Goal: Check status: Check status

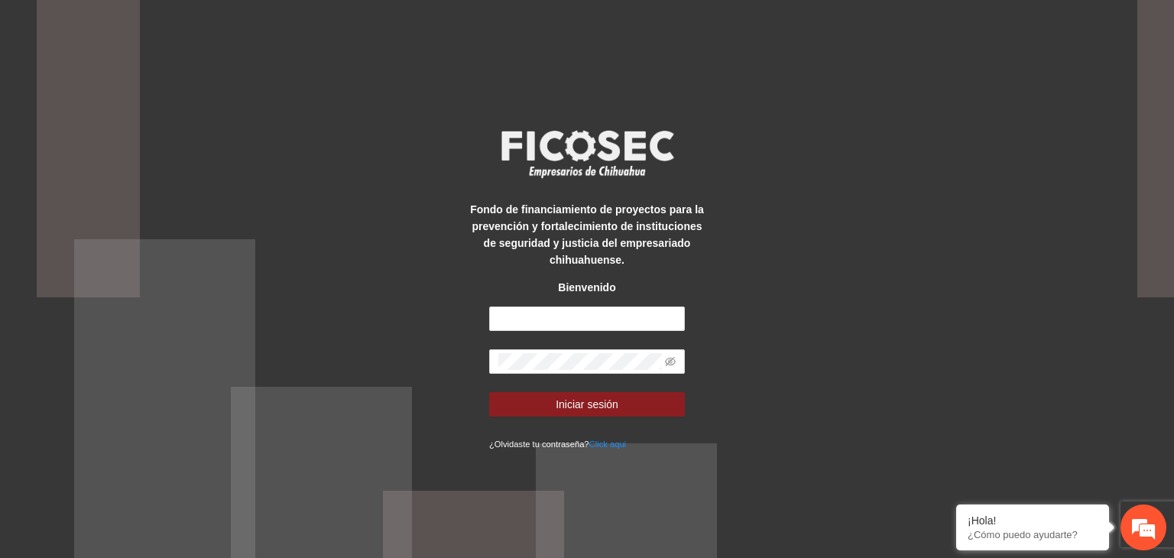
click at [605, 303] on div "Fondo de financiamiento de proyectos para la prevención y fortalecimiento de in…" at bounding box center [587, 278] width 245 height 345
click at [605, 316] on input "text" at bounding box center [587, 318] width 196 height 24
type input "**********"
click at [489, 392] on button "Iniciar sesión" at bounding box center [587, 404] width 196 height 24
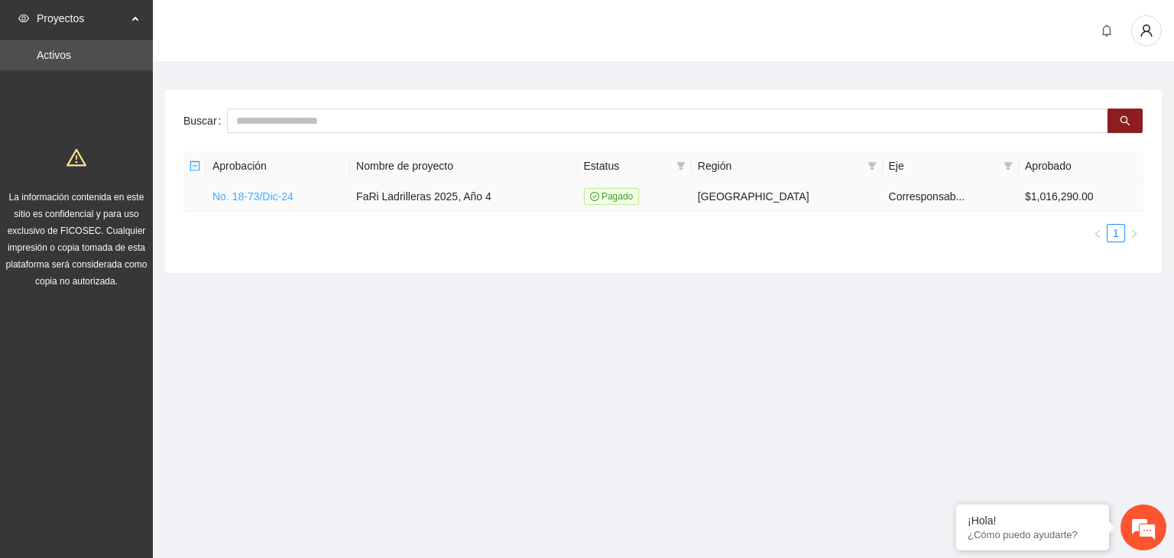
click at [275, 197] on link "No. 18-73/Dic-24" at bounding box center [252, 196] width 81 height 12
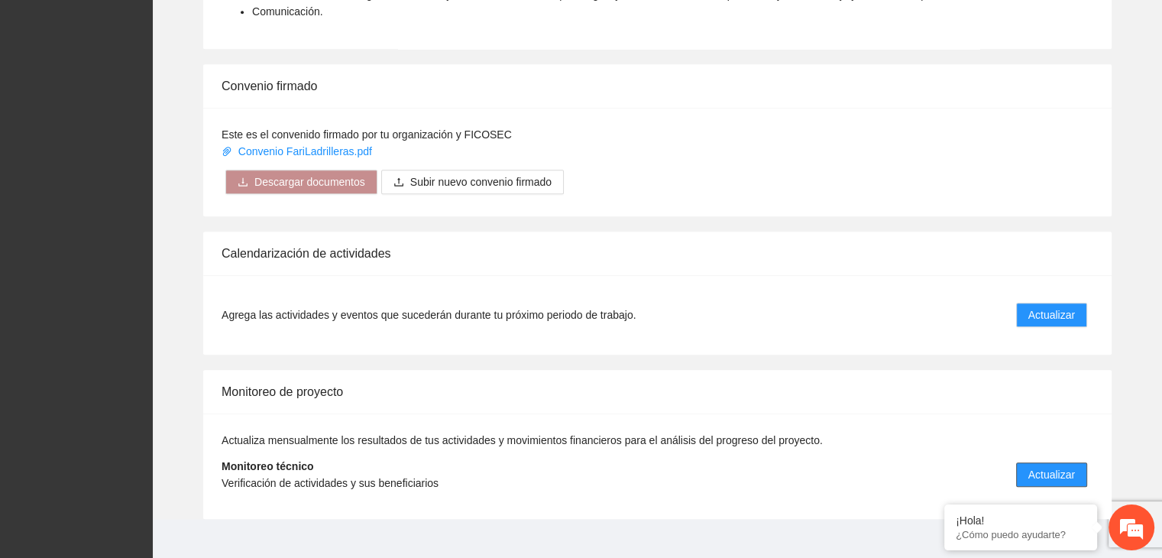
click at [1051, 466] on span "Actualizar" at bounding box center [1051, 474] width 47 height 17
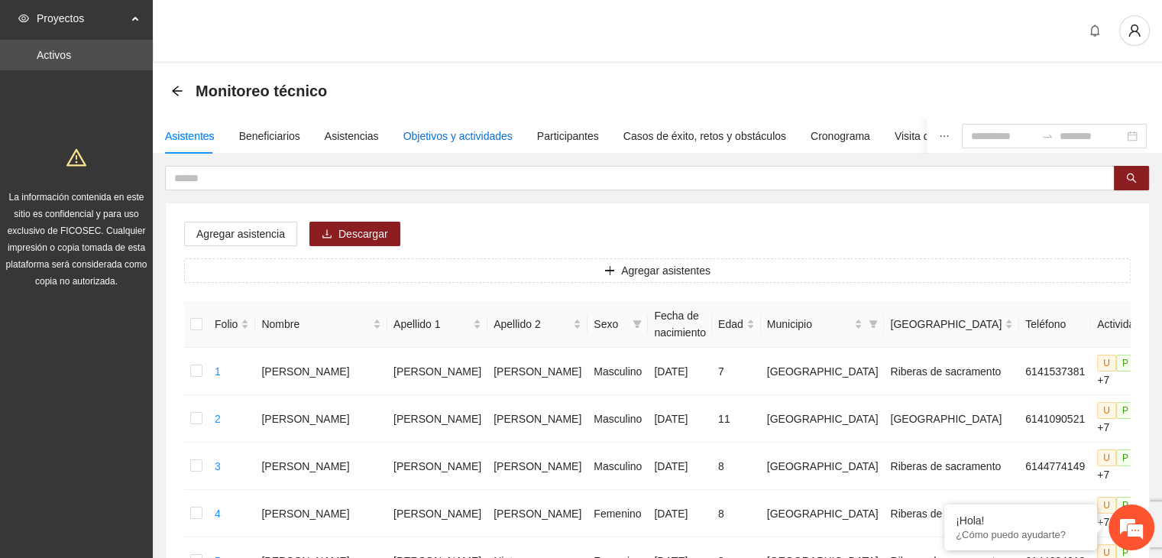
click at [437, 131] on div "Objetivos y actividades" at bounding box center [457, 136] width 109 height 17
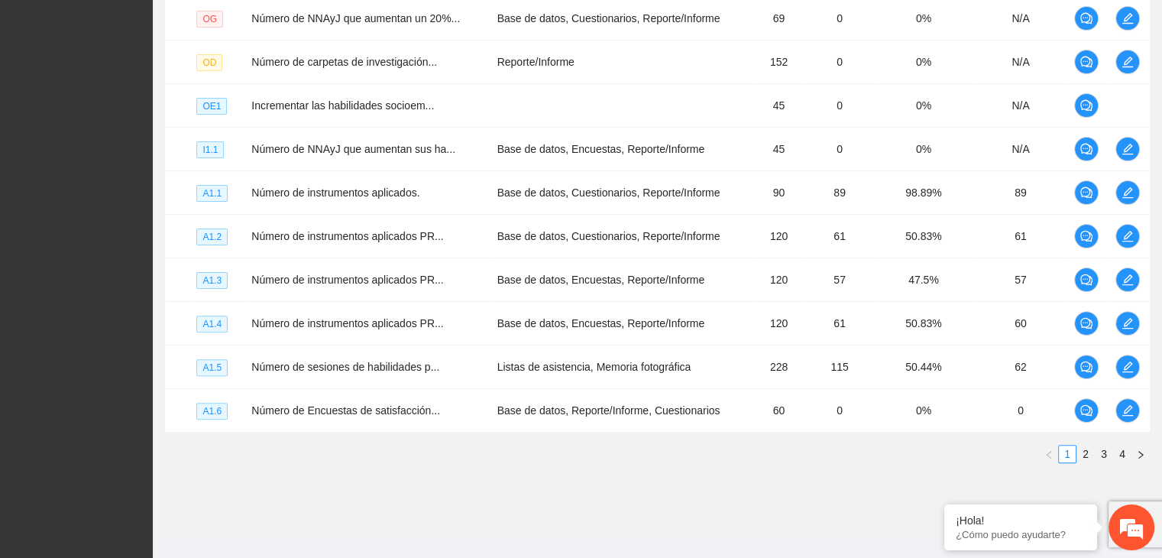
scroll to position [439, 0]
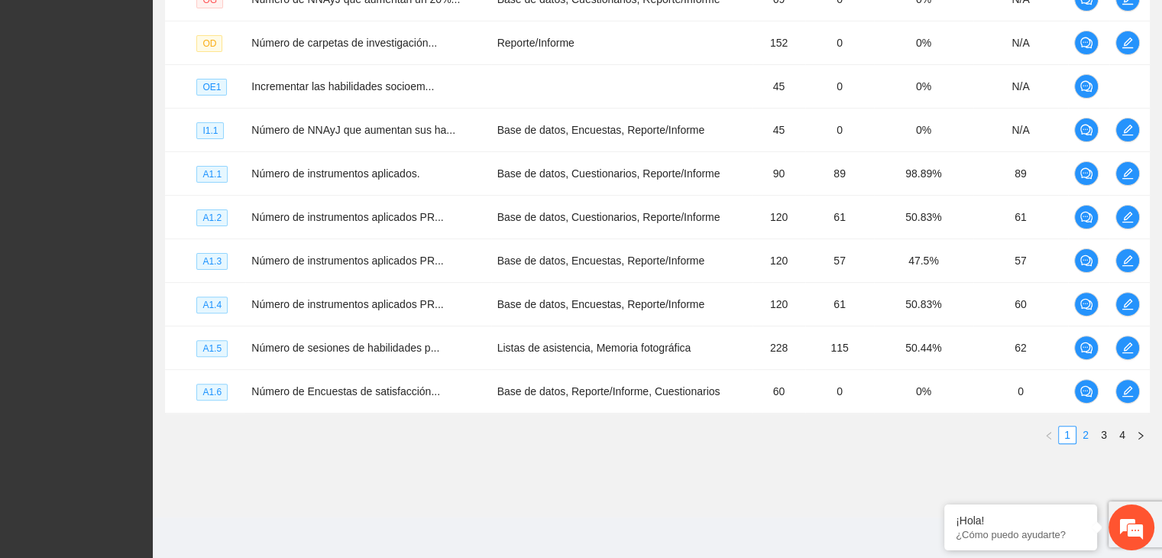
click at [1084, 435] on link "2" at bounding box center [1085, 434] width 17 height 17
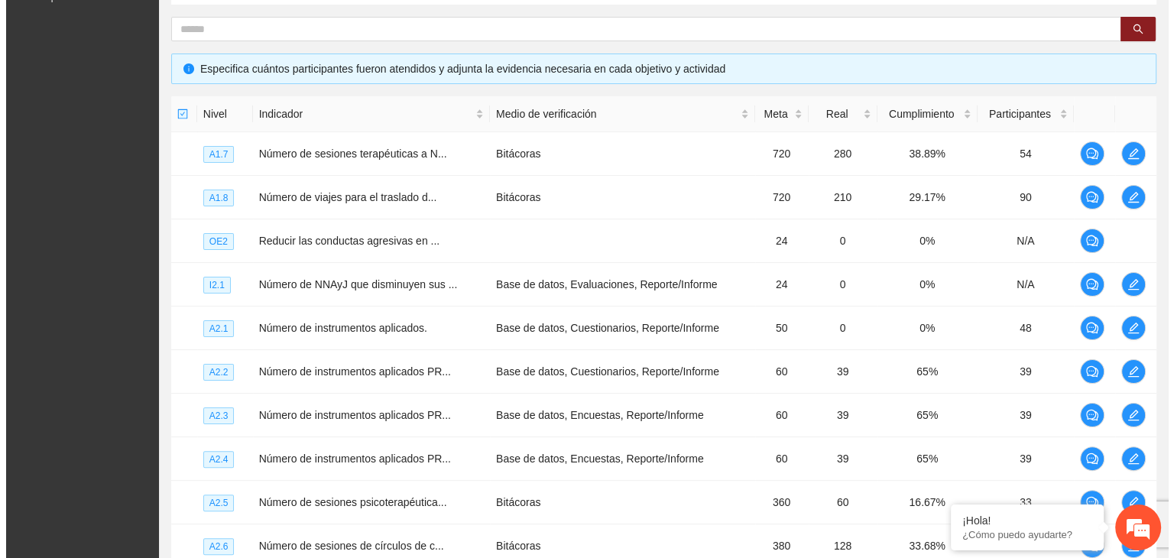
scroll to position [276, 0]
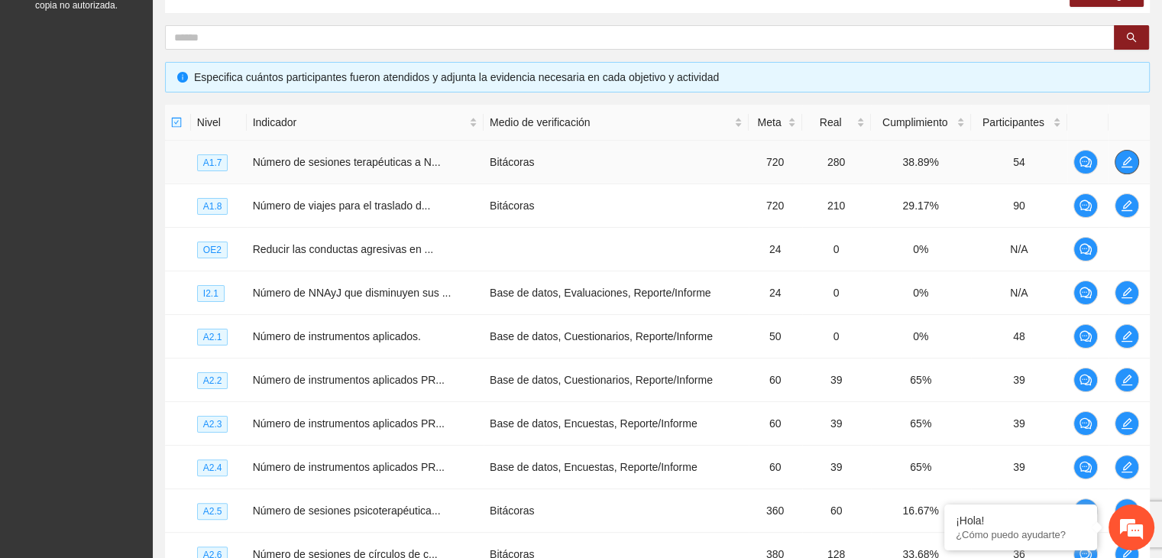
click at [1132, 160] on icon "edit" at bounding box center [1127, 162] width 12 height 12
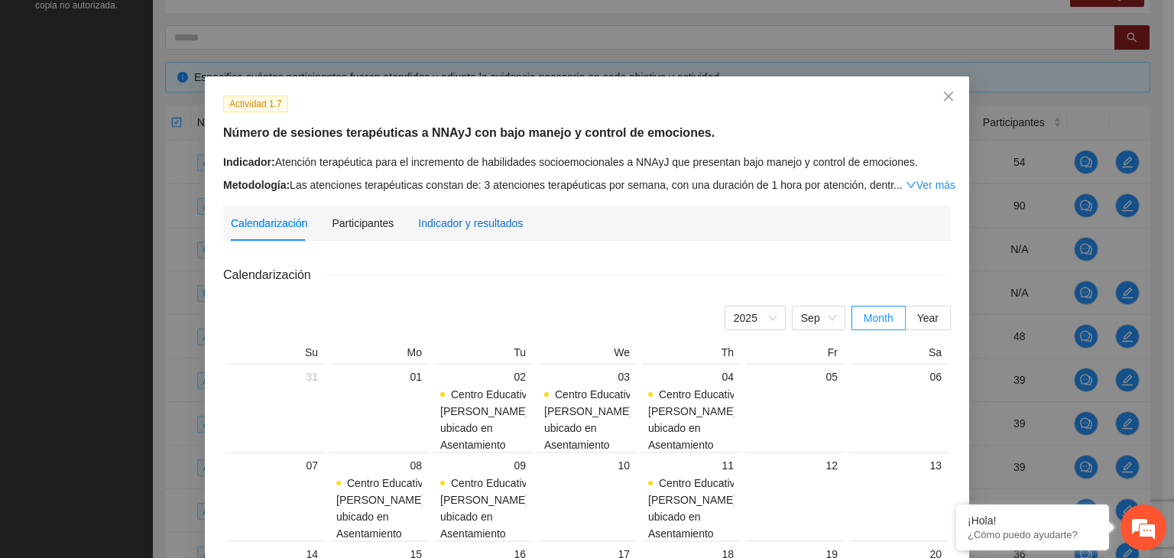
click at [455, 219] on div "Indicador y resultados" at bounding box center [470, 223] width 105 height 17
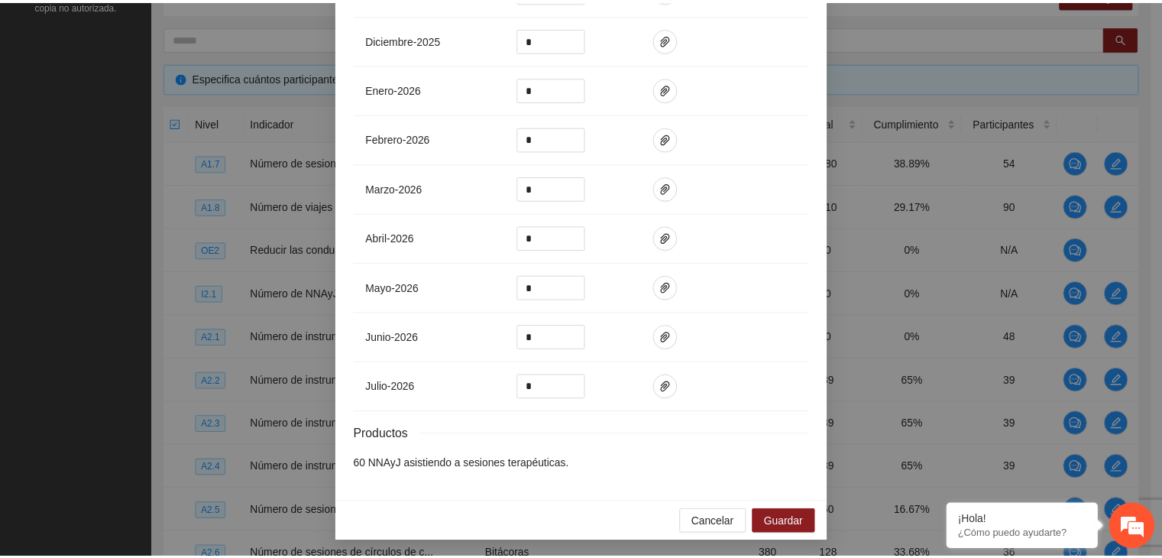
scroll to position [0, 0]
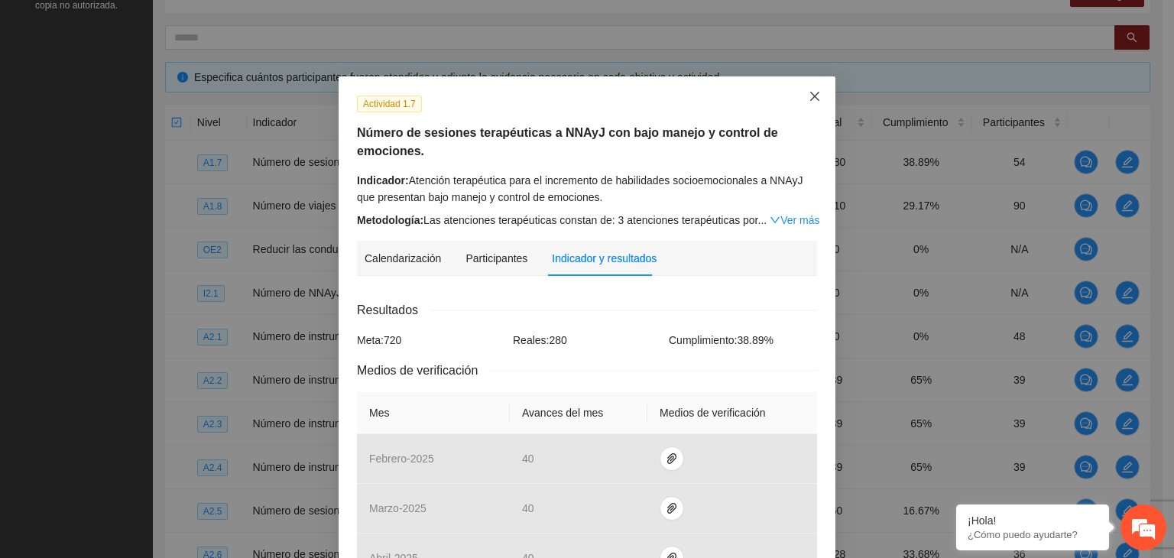
click at [809, 96] on icon "close" at bounding box center [814, 96] width 12 height 12
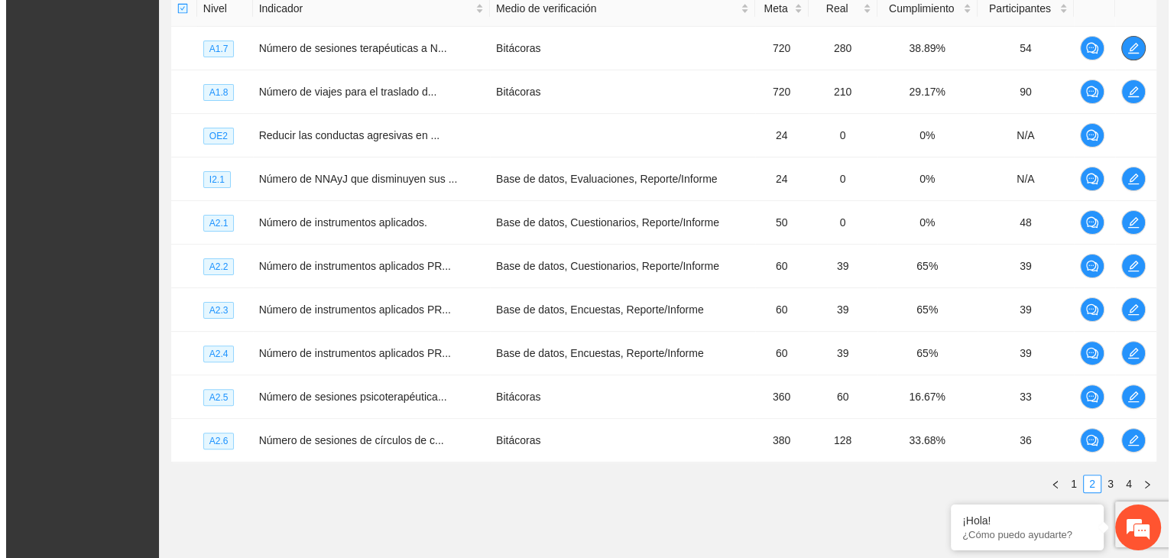
scroll to position [394, 0]
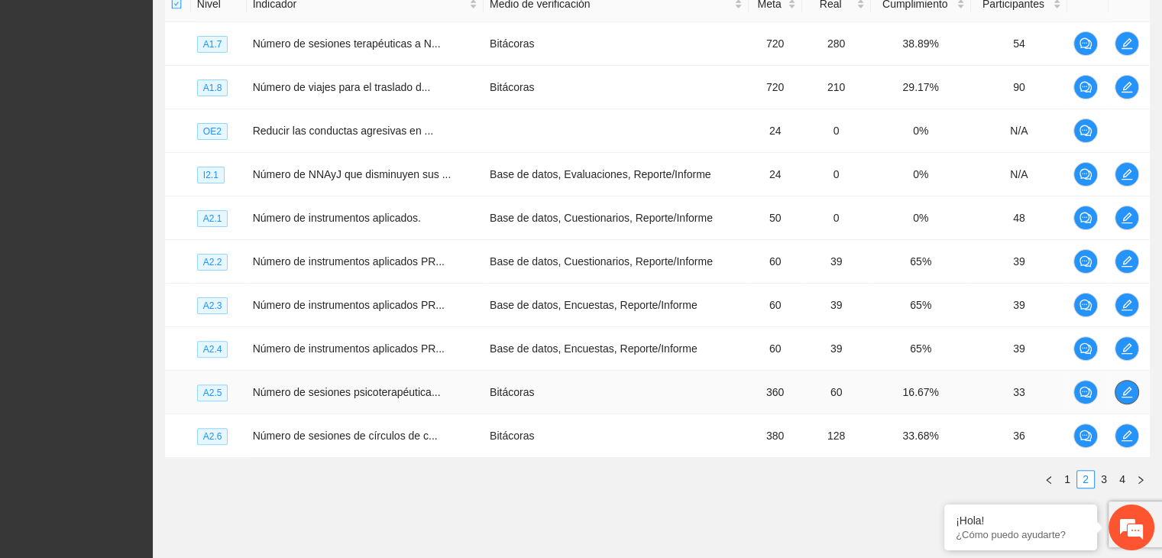
click at [1124, 382] on button "button" at bounding box center [1127, 392] width 24 height 24
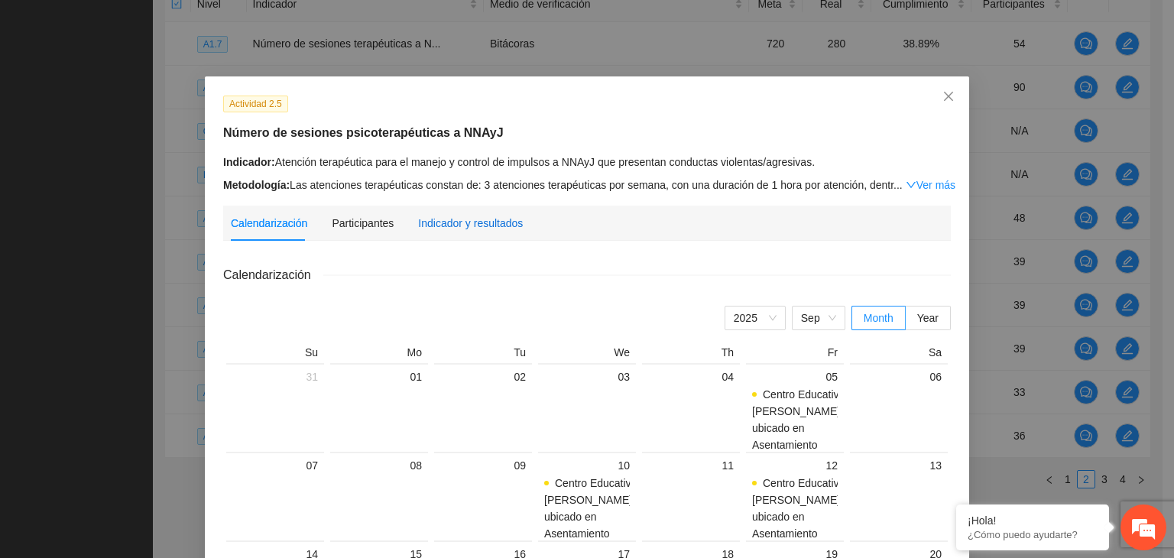
click at [477, 222] on div "Indicador y resultados" at bounding box center [470, 223] width 105 height 17
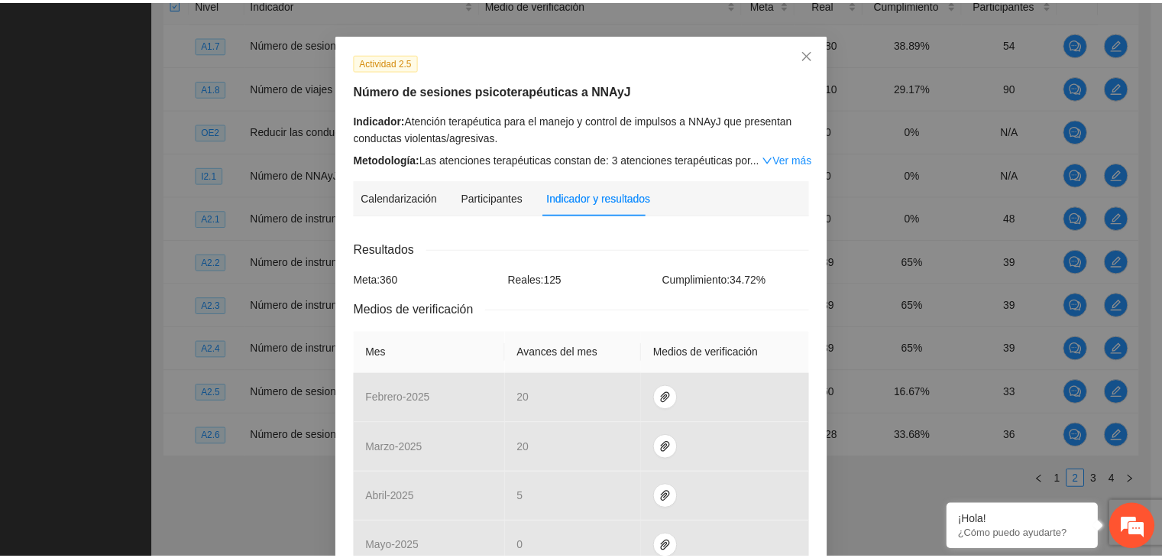
scroll to position [0, 0]
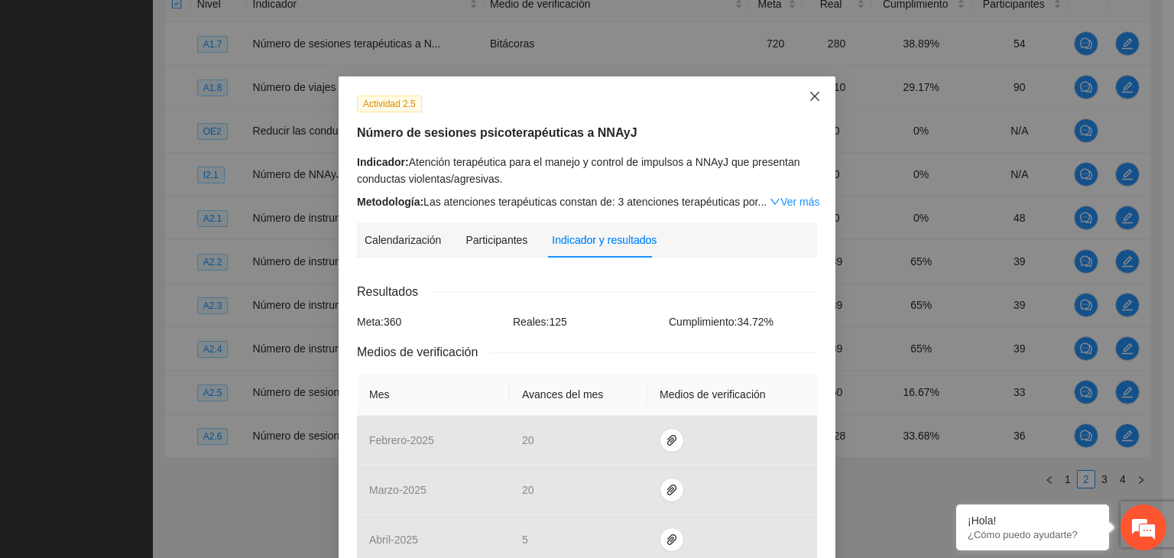
click at [808, 99] on icon "close" at bounding box center [814, 96] width 12 height 12
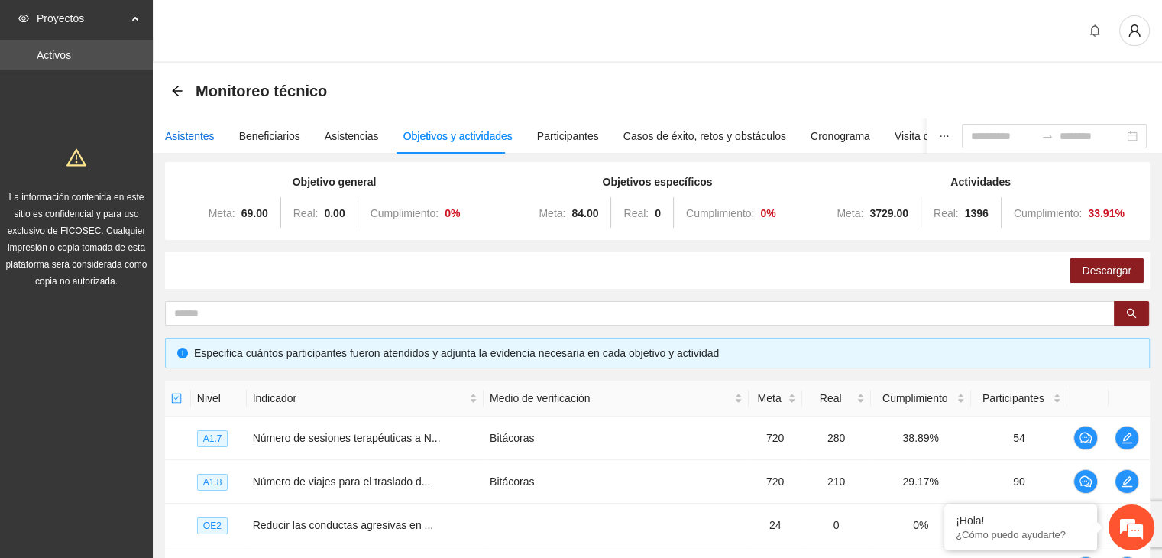
click at [180, 143] on div "Asistentes" at bounding box center [190, 136] width 50 height 17
